Goal: Navigation & Orientation: Find specific page/section

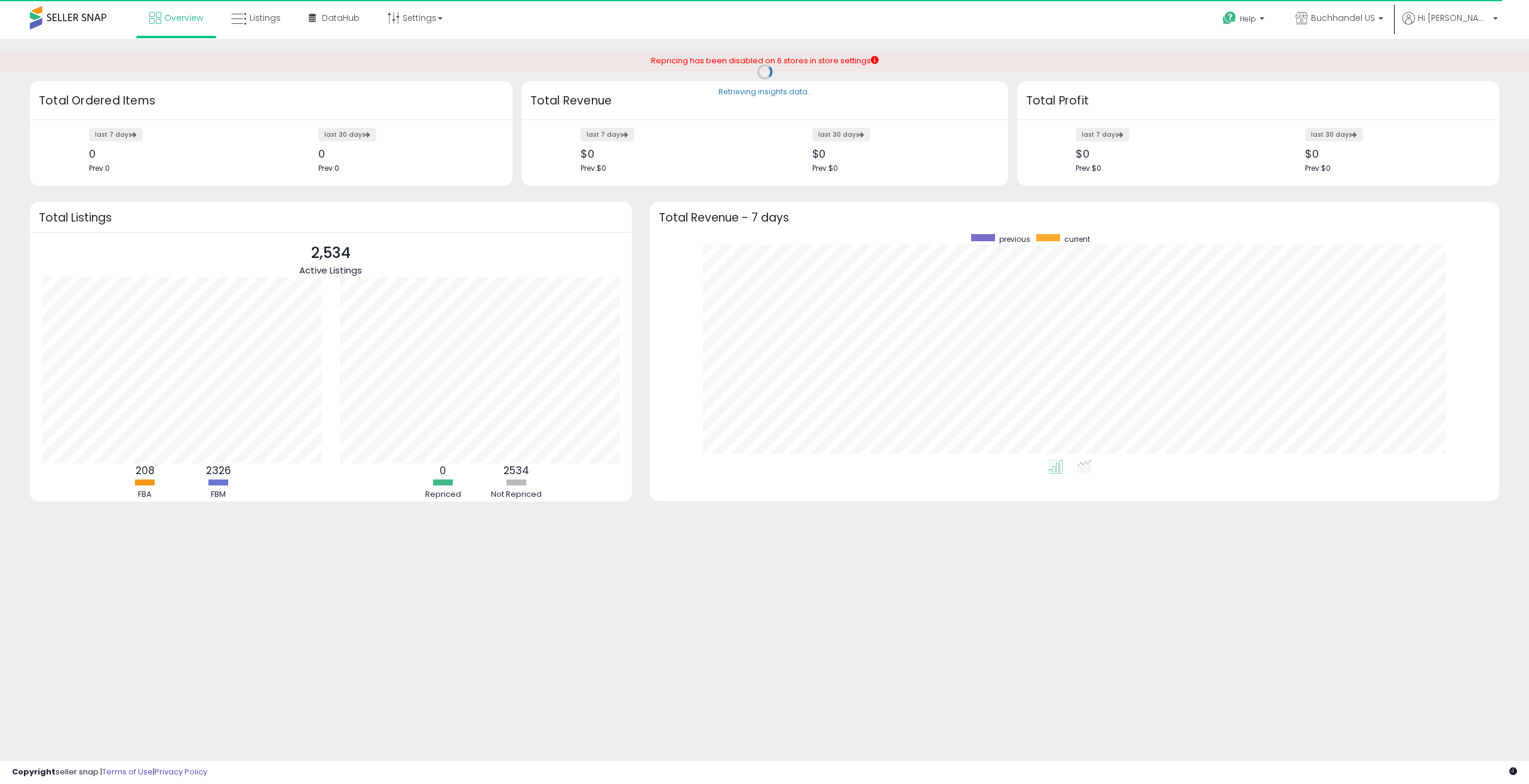
scroll to position [226, 826]
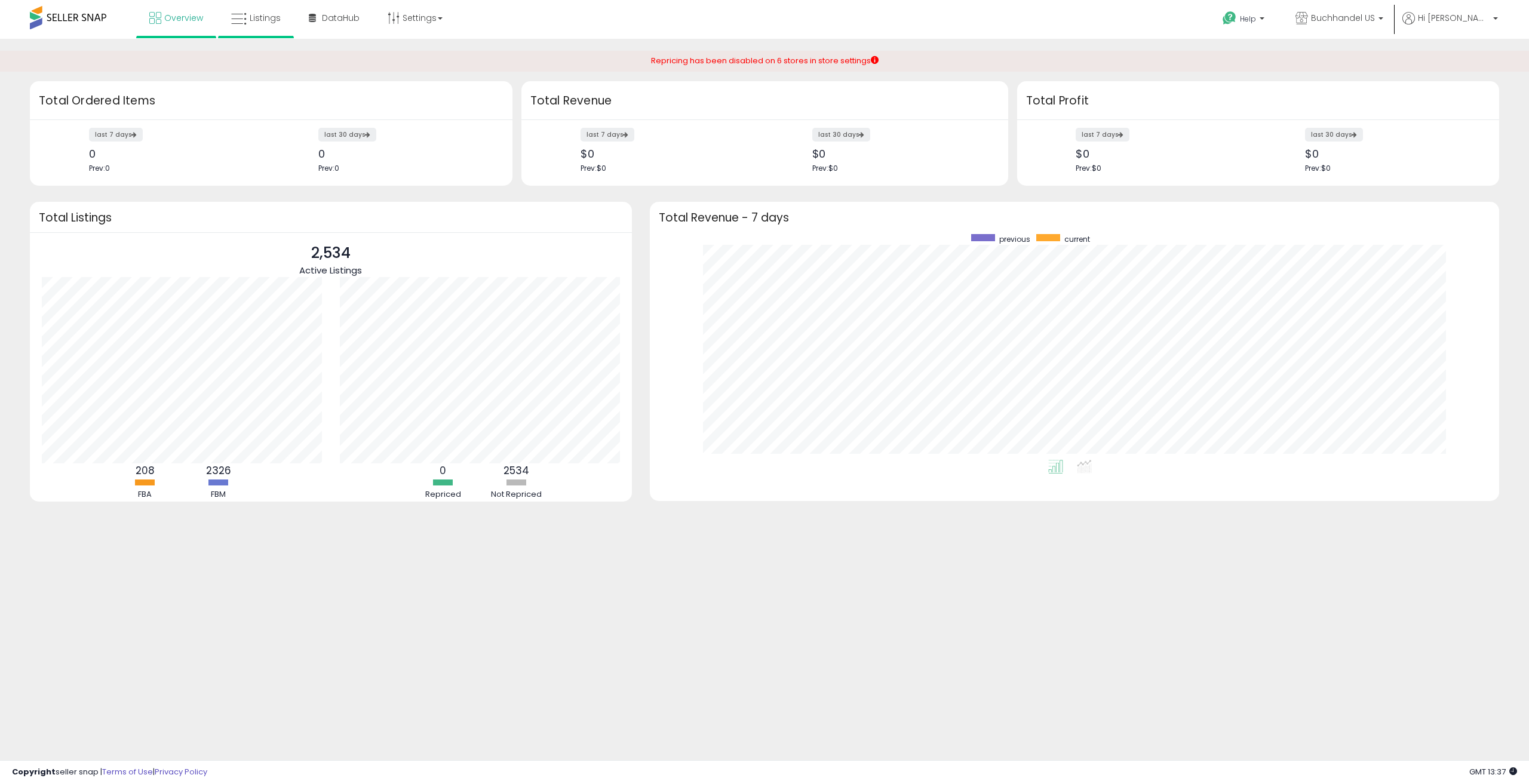
click at [288, 28] on li "Listings" at bounding box center [256, 19] width 76 height 38
click at [256, 23] on span "Listings" at bounding box center [265, 18] width 31 height 12
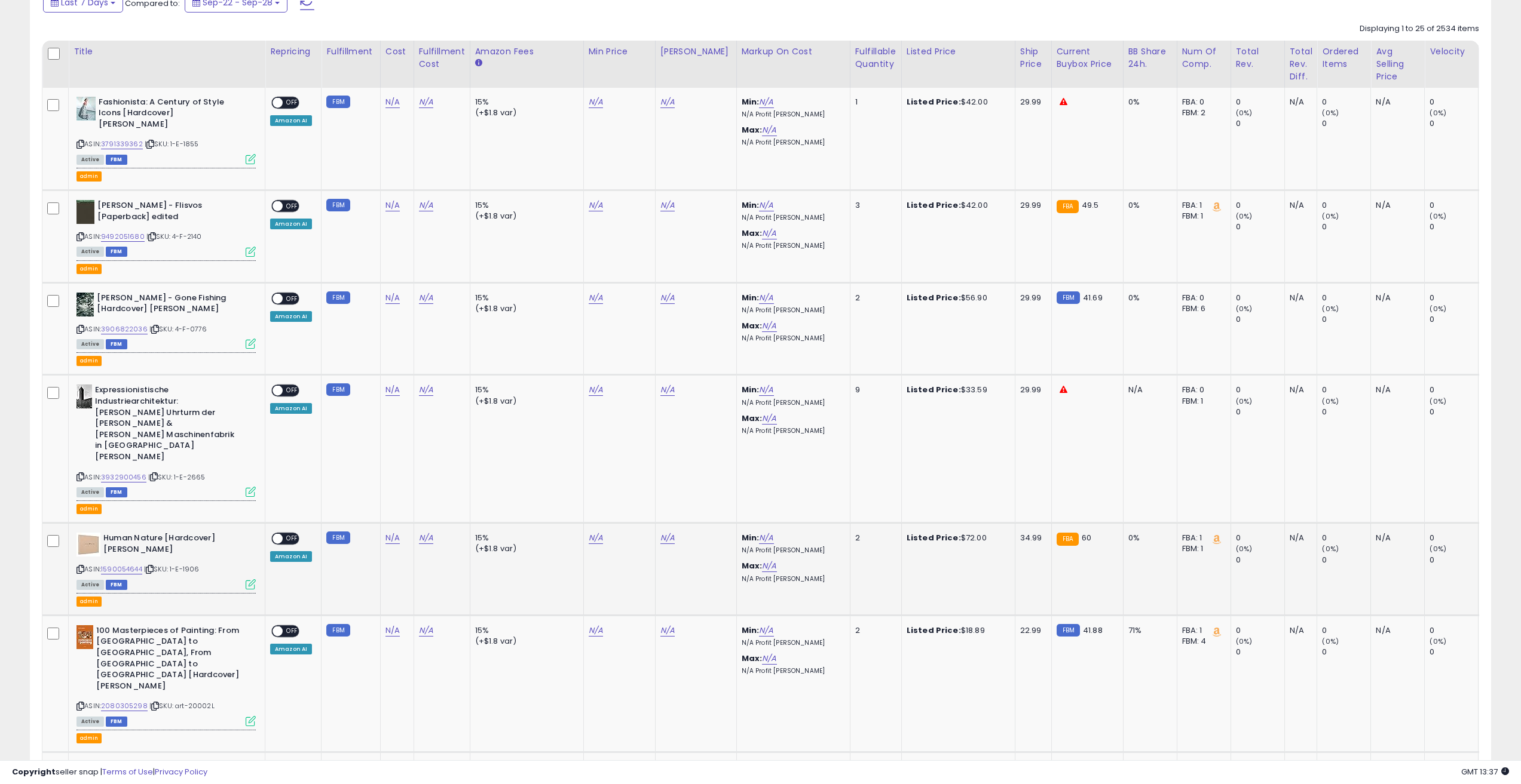
scroll to position [677, 0]
